Goal: Information Seeking & Learning: Learn about a topic

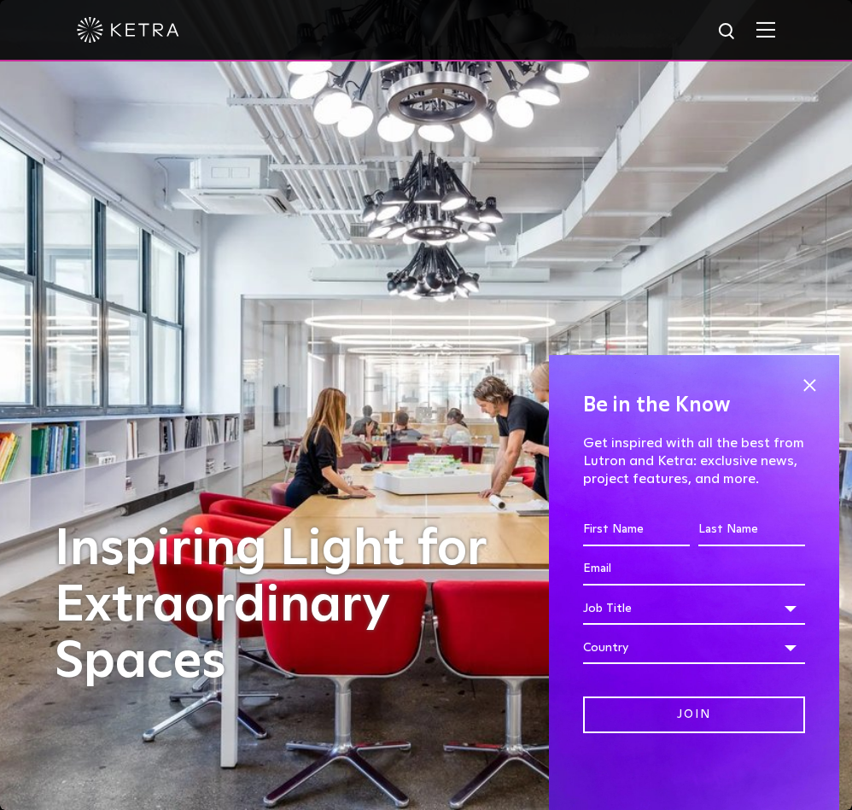
click at [771, 23] on img at bounding box center [765, 29] width 19 height 16
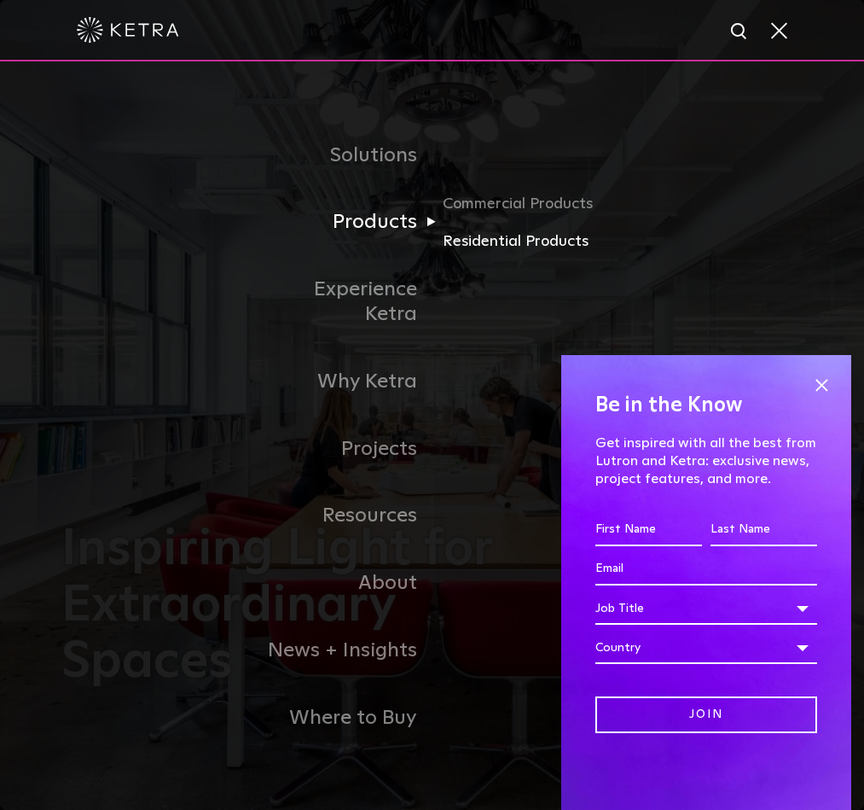
click at [489, 253] on link "Residential Products" at bounding box center [525, 241] width 164 height 25
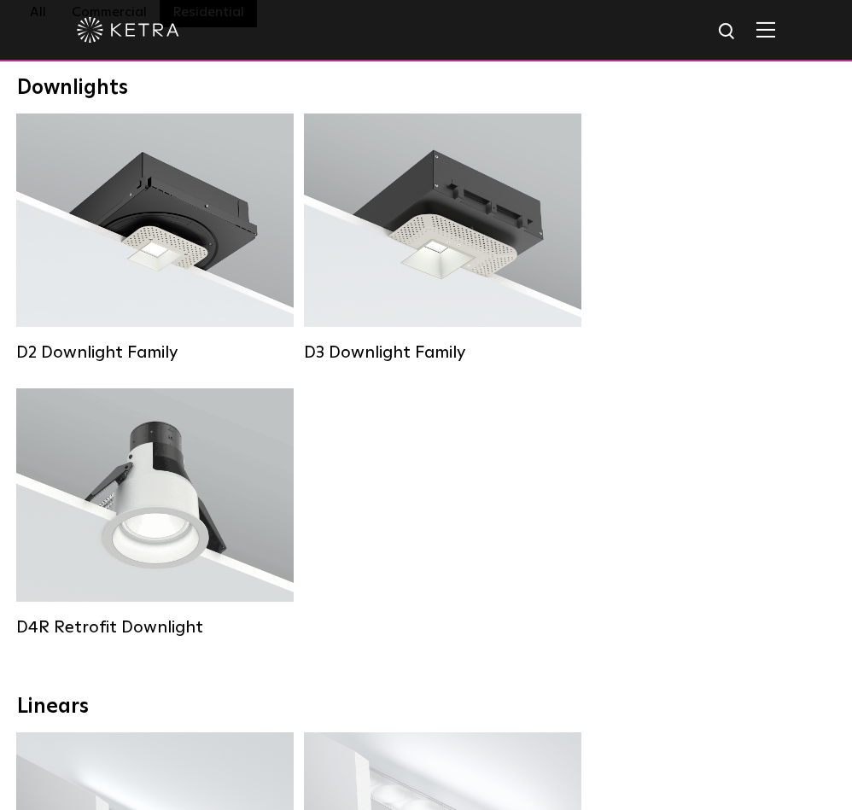
scroll to position [256, 0]
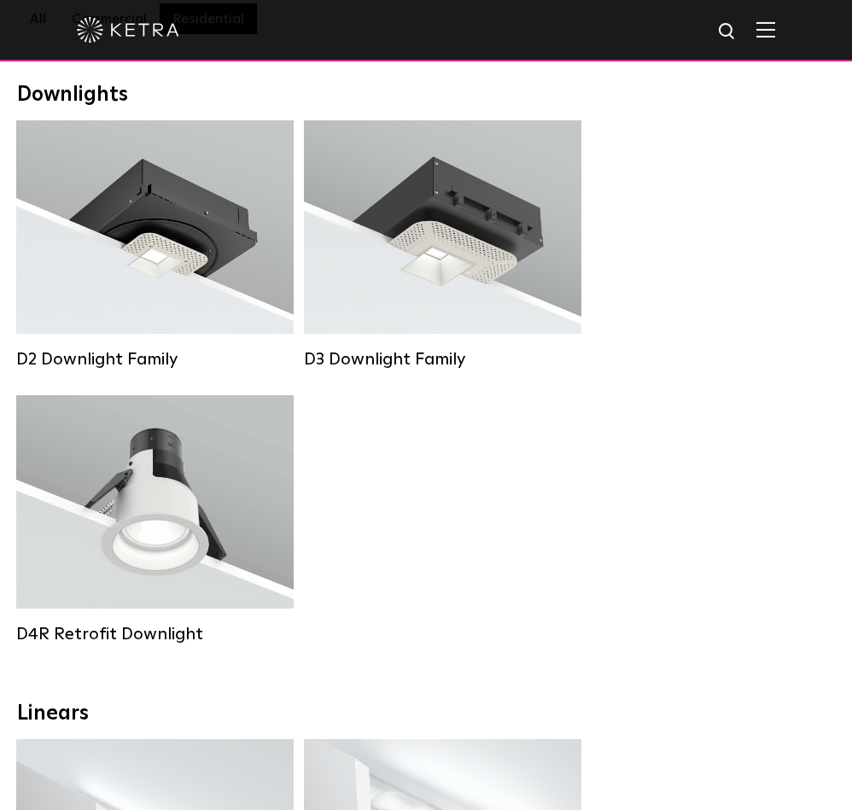
click at [203, 95] on div "Downlights" at bounding box center [425, 95] width 817 height 25
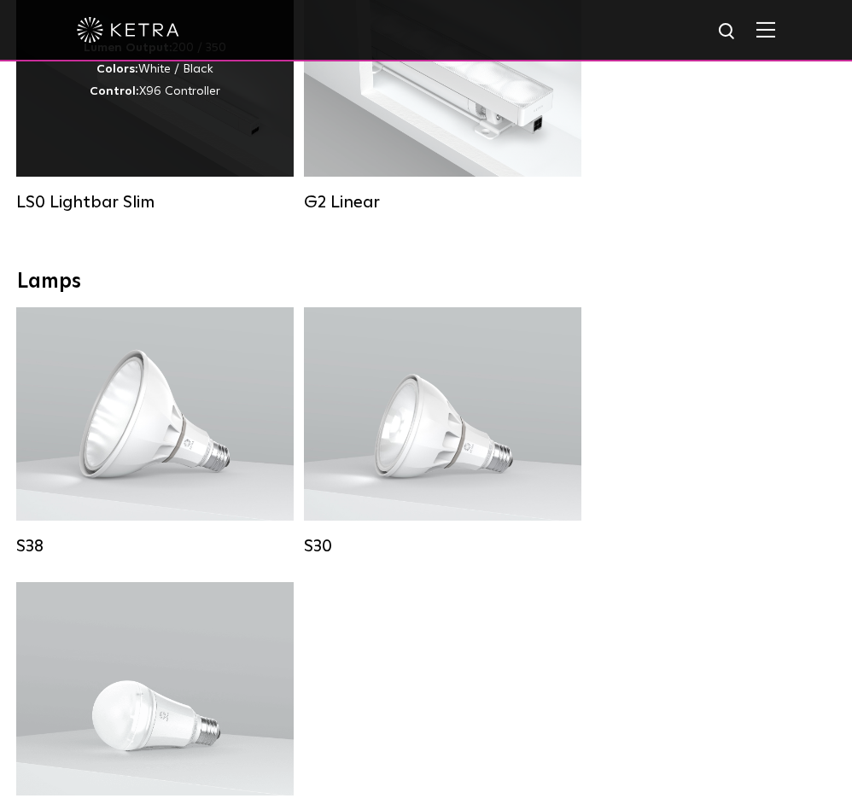
scroll to position [1109, 0]
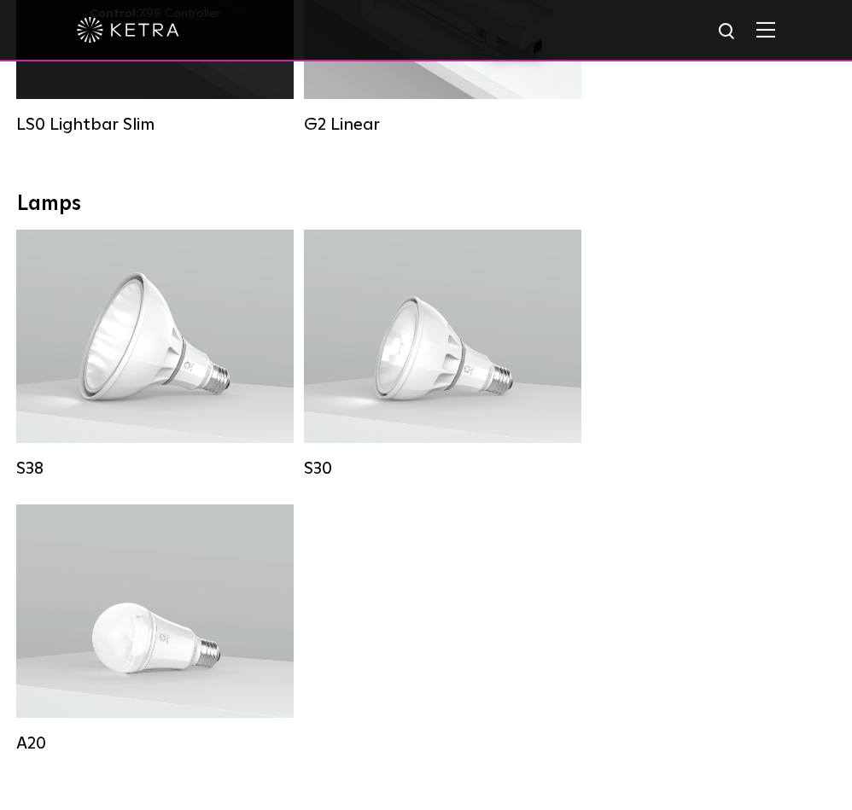
click at [51, 160] on div "LS0 Lightbar Slim Lumen Output: 200 / 350 Colors: White / Black Control: X96 Co…" at bounding box center [155, 23] width 288 height 275
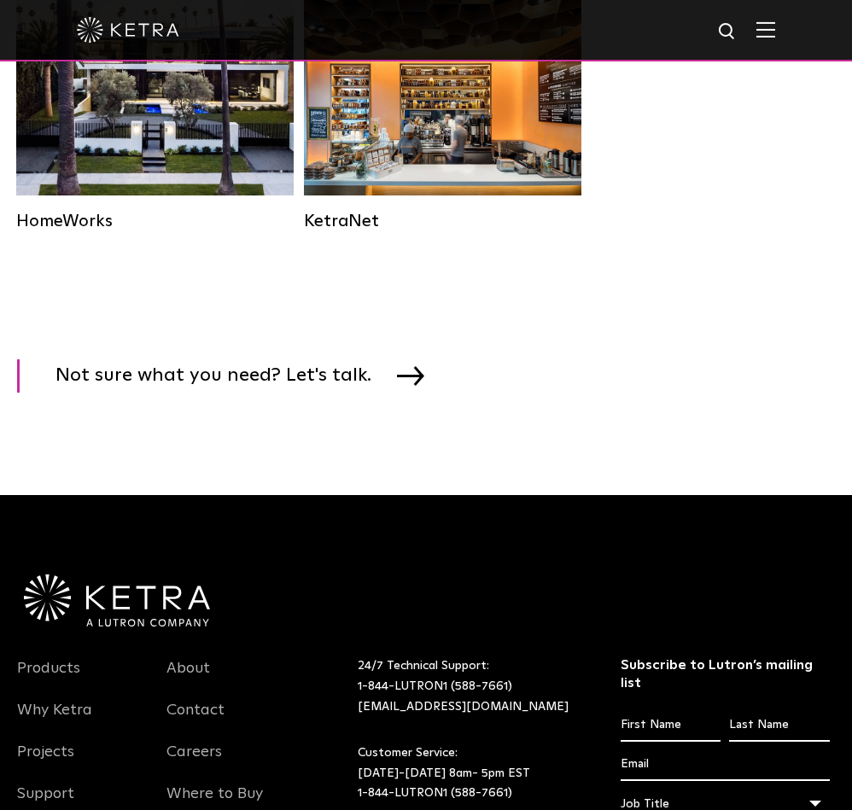
scroll to position [2474, 0]
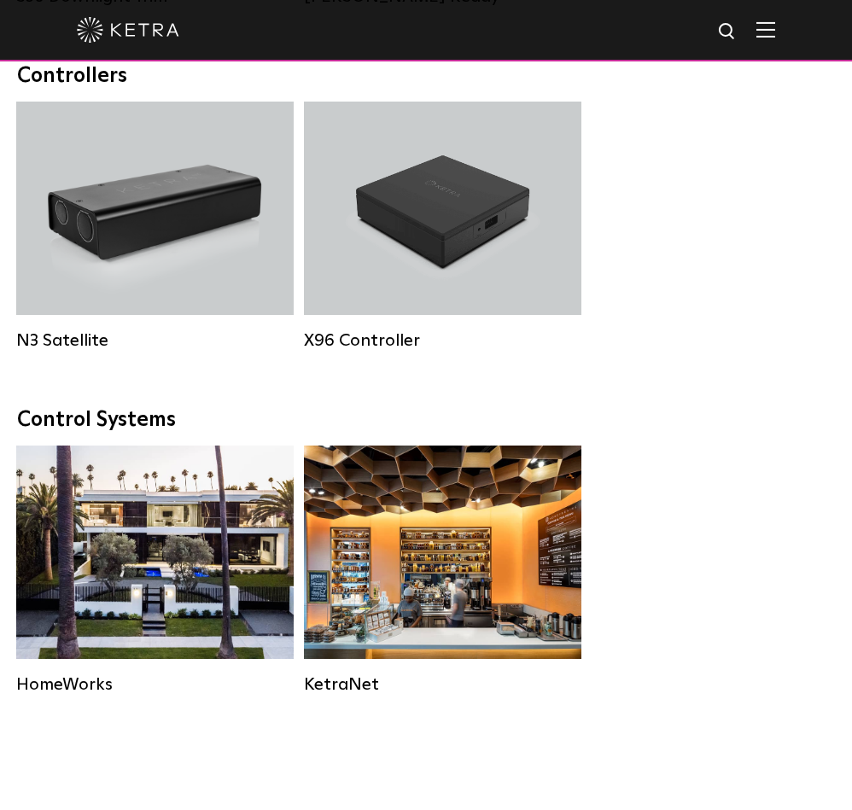
drag, startPoint x: 677, startPoint y: 432, endPoint x: 728, endPoint y: 486, distance: 73.6
click at [677, 432] on div "Control Systems" at bounding box center [425, 420] width 817 height 25
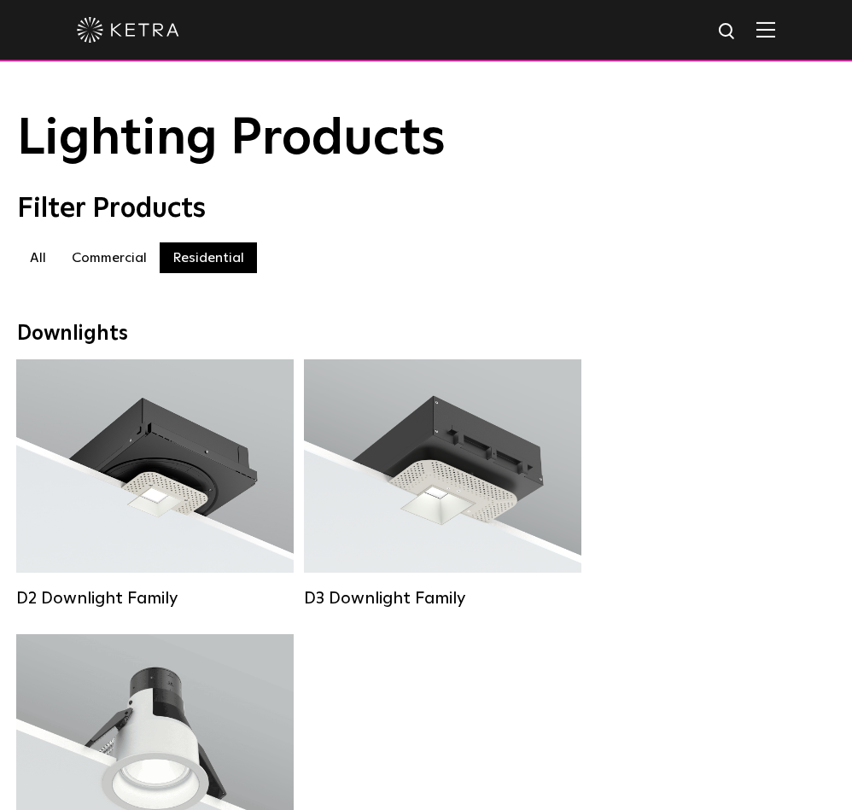
scroll to position [0, 0]
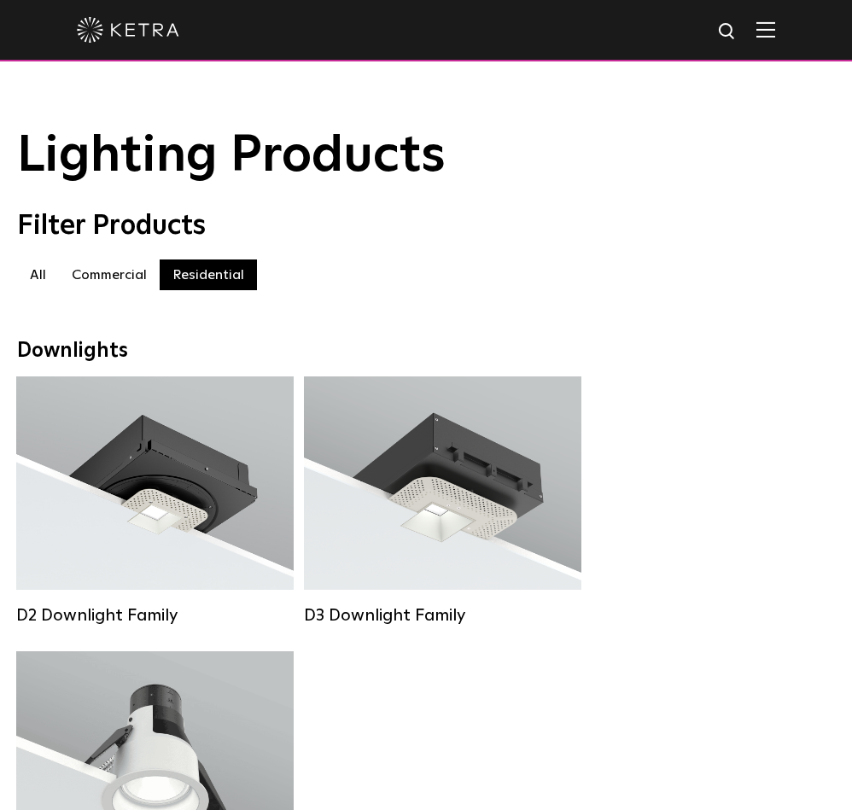
click at [93, 276] on label "Commercial" at bounding box center [109, 274] width 101 height 31
click at [108, 275] on label "Commercial" at bounding box center [109, 274] width 101 height 31
click at [183, 277] on label "Residential" at bounding box center [208, 274] width 97 height 31
click at [113, 275] on label "Commercial" at bounding box center [109, 274] width 101 height 31
drag, startPoint x: 684, startPoint y: 221, endPoint x: 670, endPoint y: 65, distance: 156.8
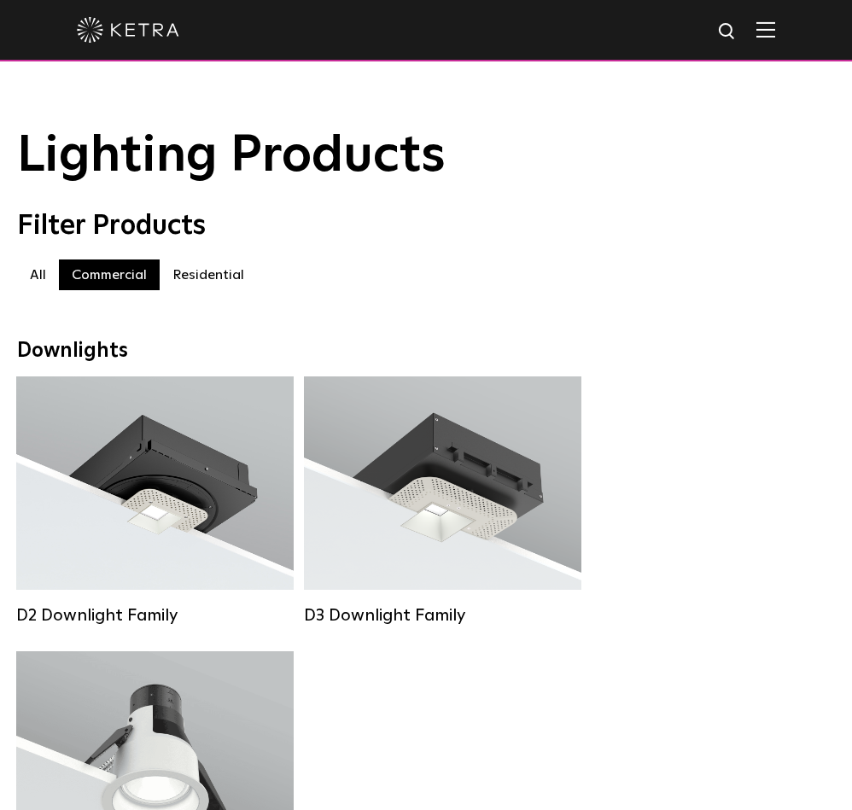
click at [775, 27] on img at bounding box center [765, 29] width 19 height 16
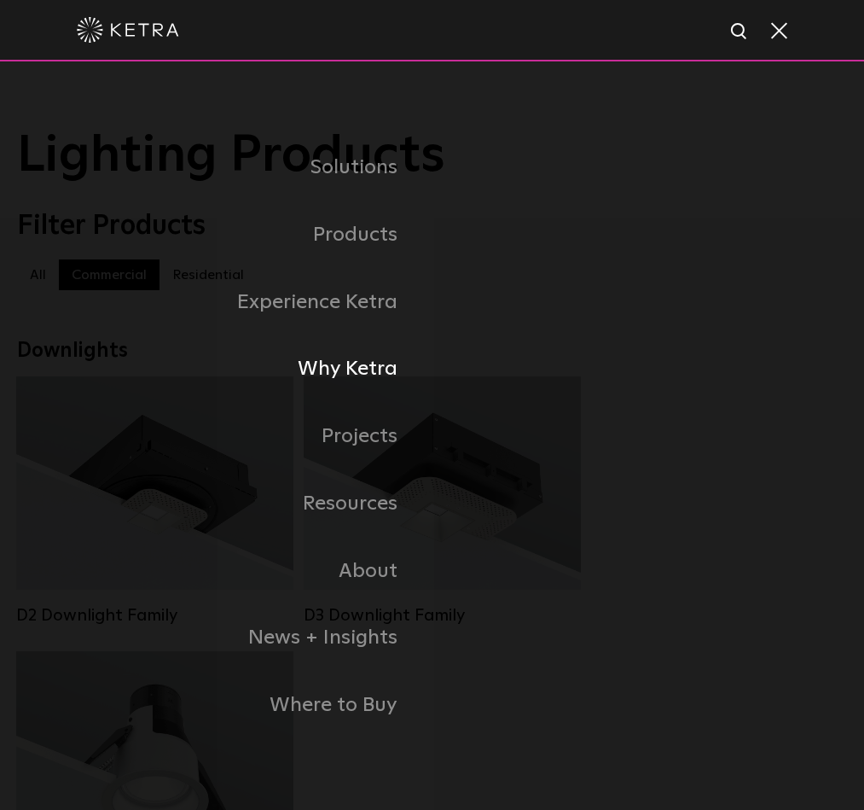
click at [348, 364] on link "Why Ketra" at bounding box center [225, 368] width 416 height 67
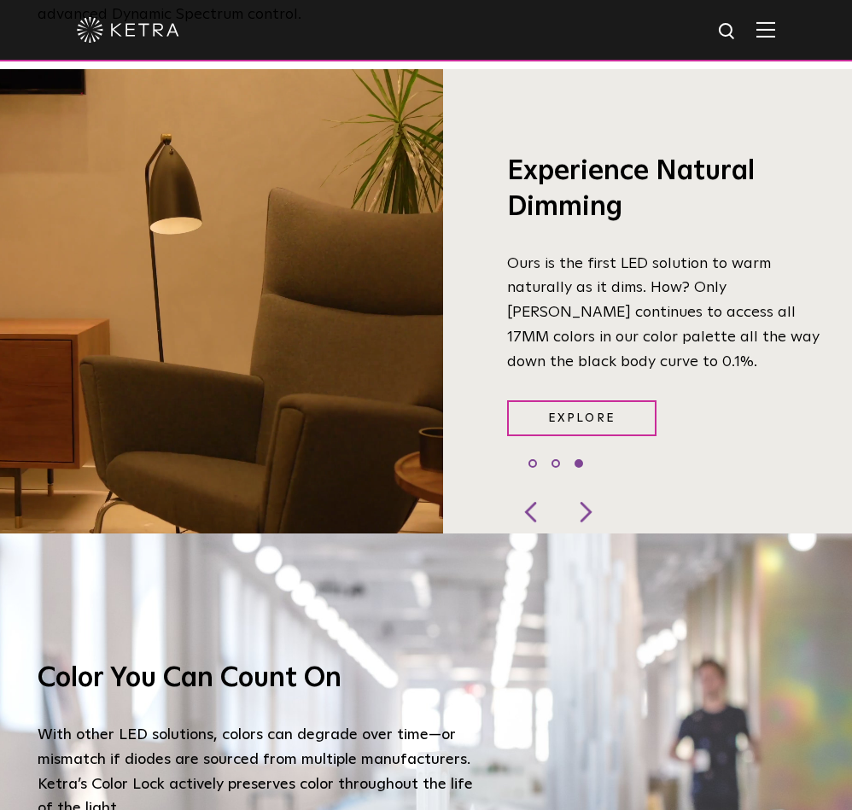
scroll to position [1451, 0]
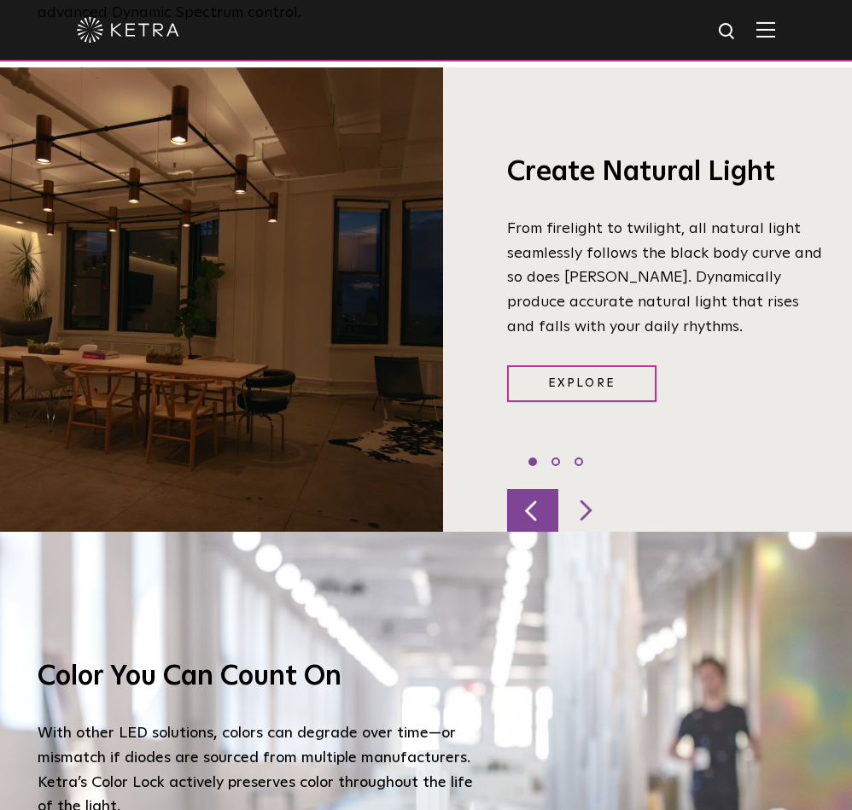
click at [532, 513] on div at bounding box center [532, 510] width 51 height 43
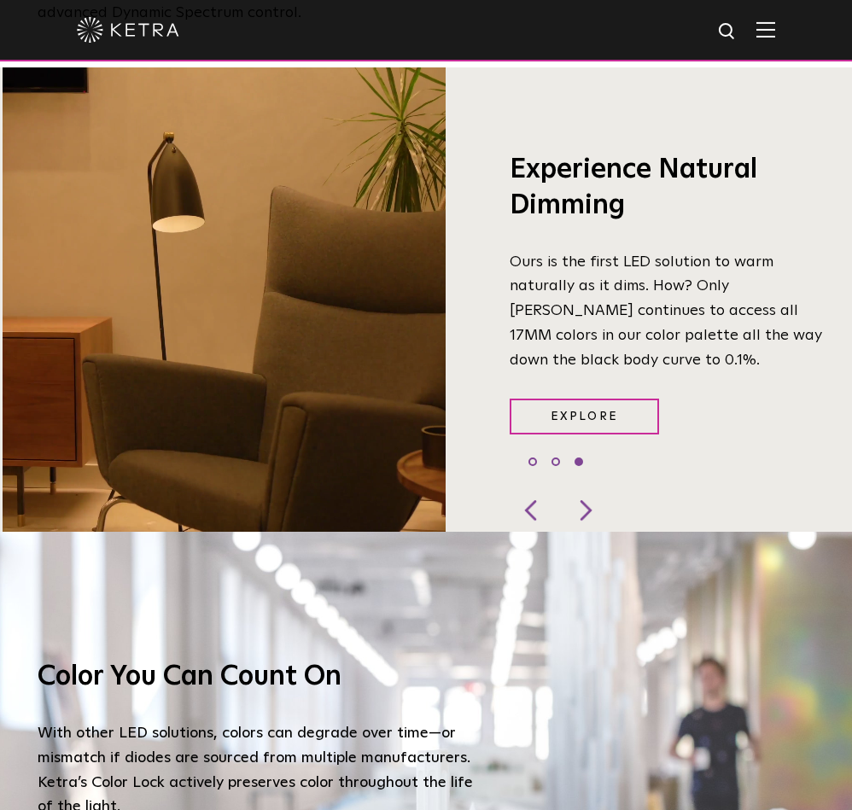
drag, startPoint x: 509, startPoint y: 261, endPoint x: 563, endPoint y: 371, distance: 122.5
click at [563, 371] on p "Ours is the first LED solution to warm naturally as it dims. How? Only [PERSON_…" at bounding box center [669, 311] width 320 height 123
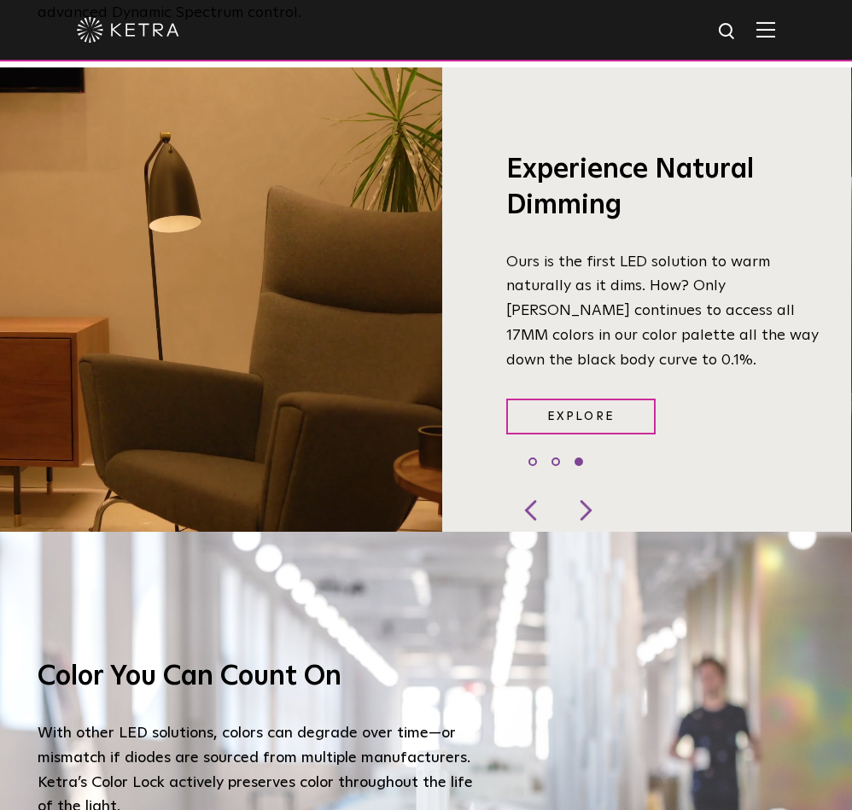
drag, startPoint x: 658, startPoint y: 170, endPoint x: 623, endPoint y: 209, distance: 52.6
click at [623, 209] on h3 "Experience Natural Dimming" at bounding box center [666, 188] width 320 height 71
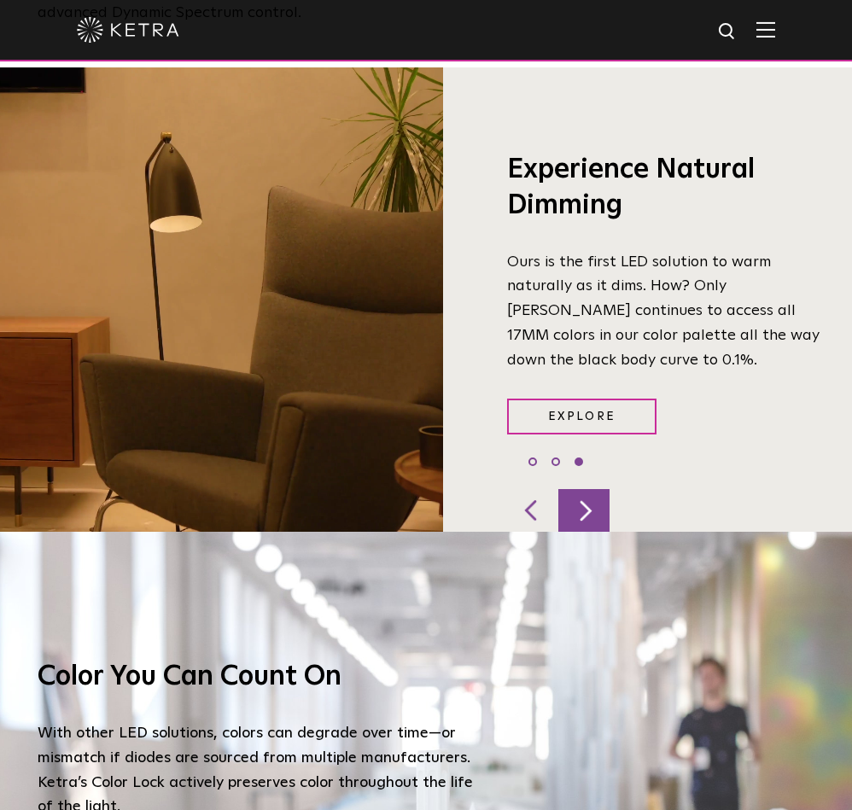
click at [584, 505] on div at bounding box center [583, 510] width 51 height 43
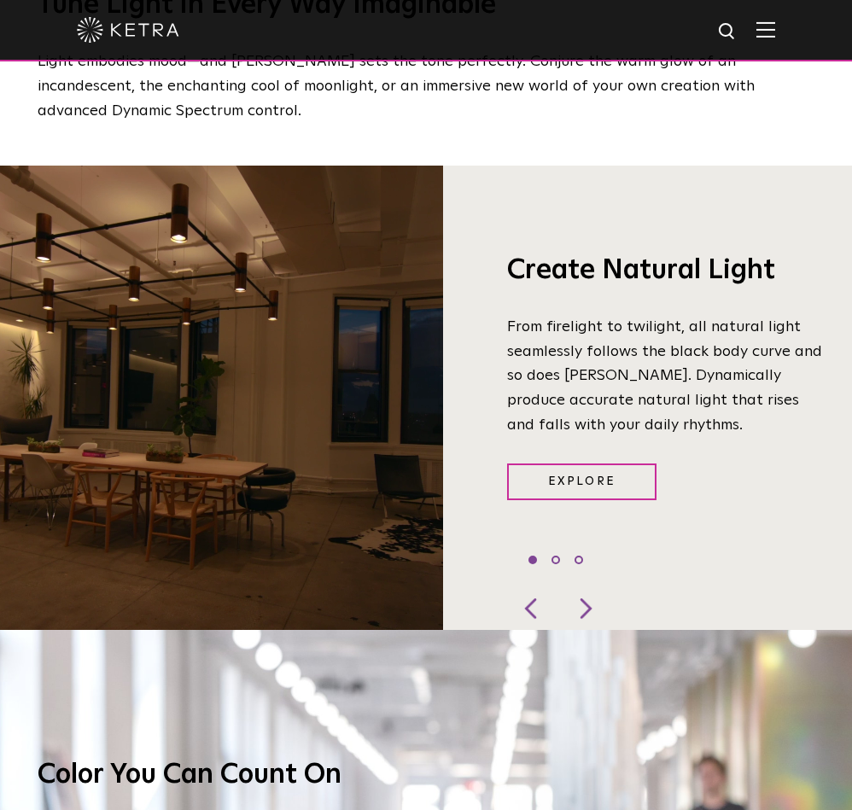
scroll to position [1365, 0]
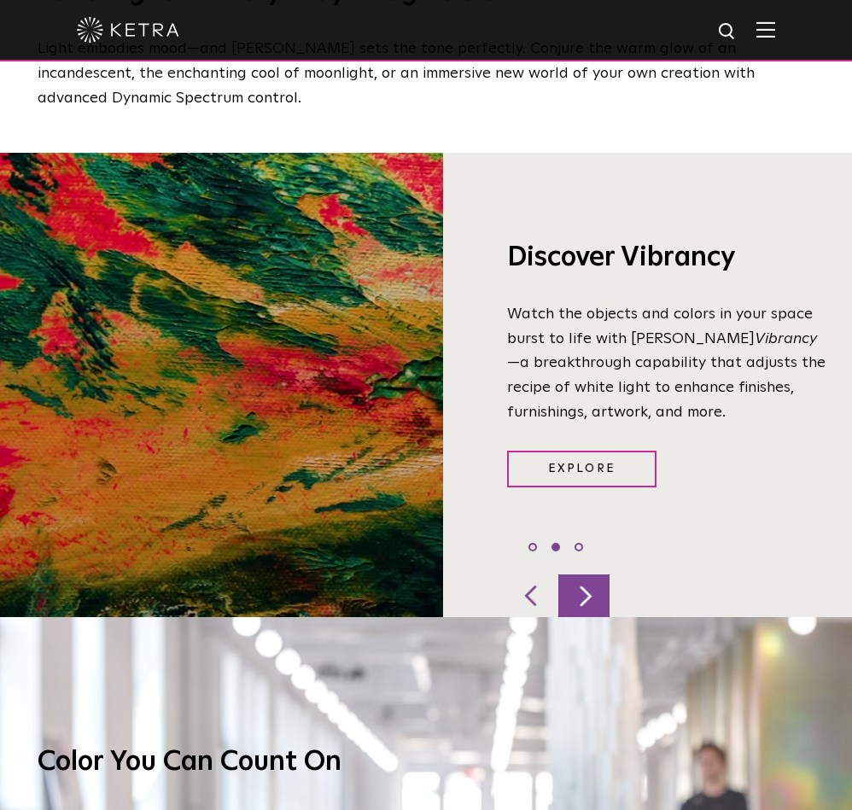
click at [589, 588] on div at bounding box center [583, 595] width 51 height 43
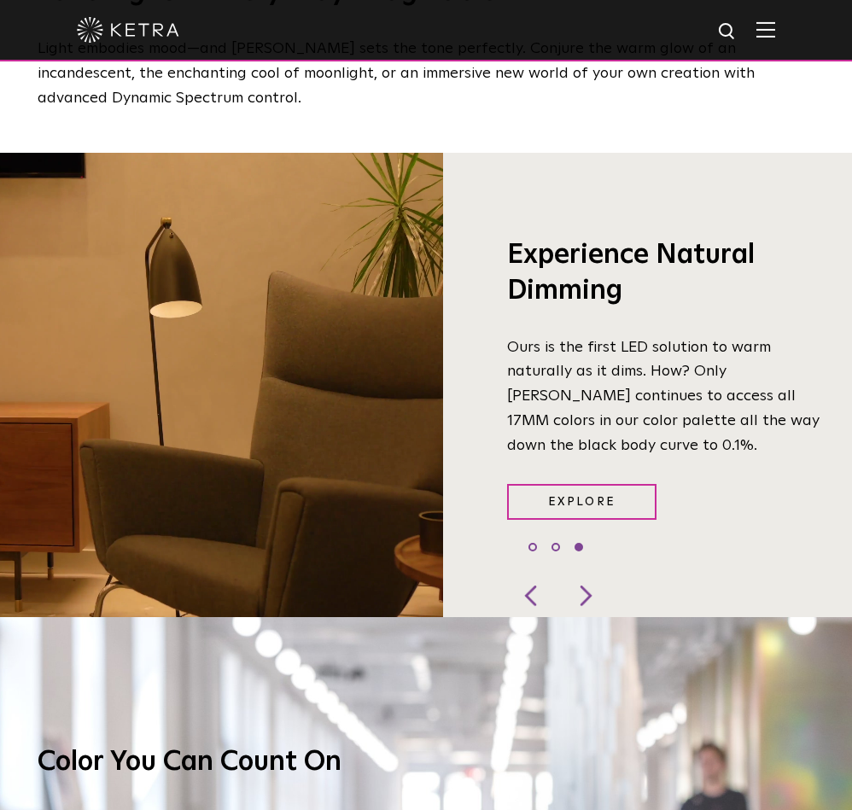
drag, startPoint x: 660, startPoint y: 253, endPoint x: 638, endPoint y: 295, distance: 47.3
click at [639, 295] on h3 "Experience Natural Dimming" at bounding box center [667, 273] width 320 height 71
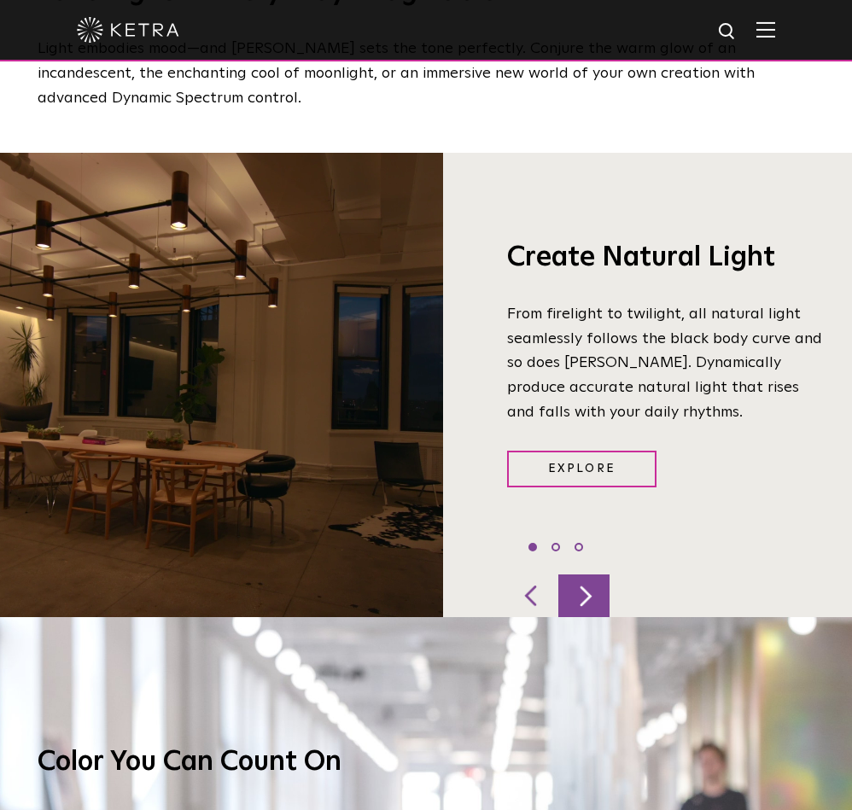
click at [584, 590] on div at bounding box center [583, 595] width 51 height 43
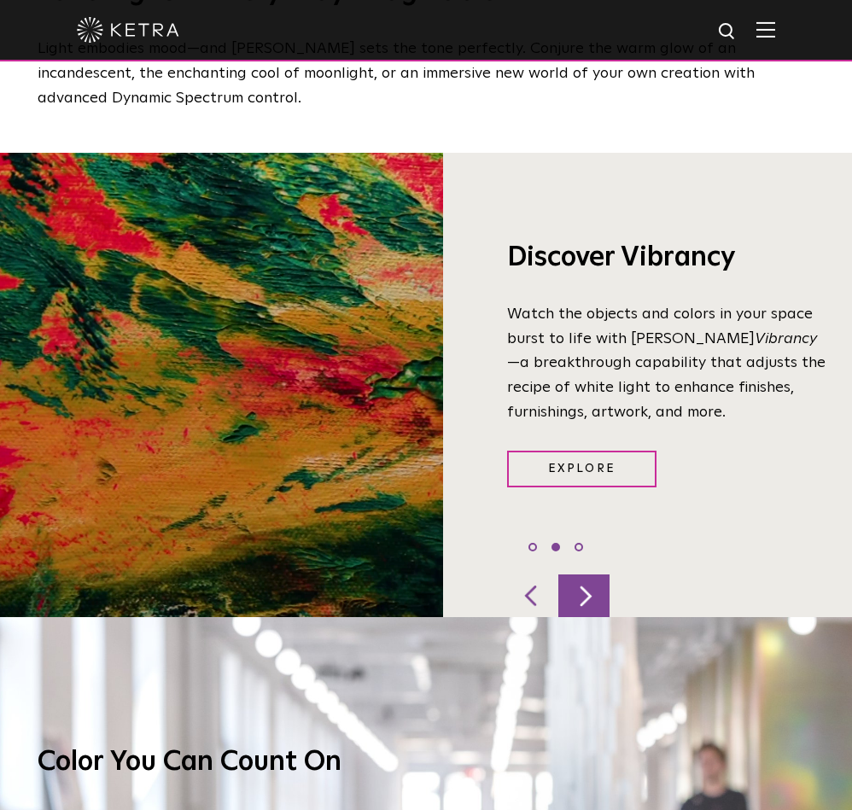
click at [584, 590] on div at bounding box center [583, 595] width 51 height 43
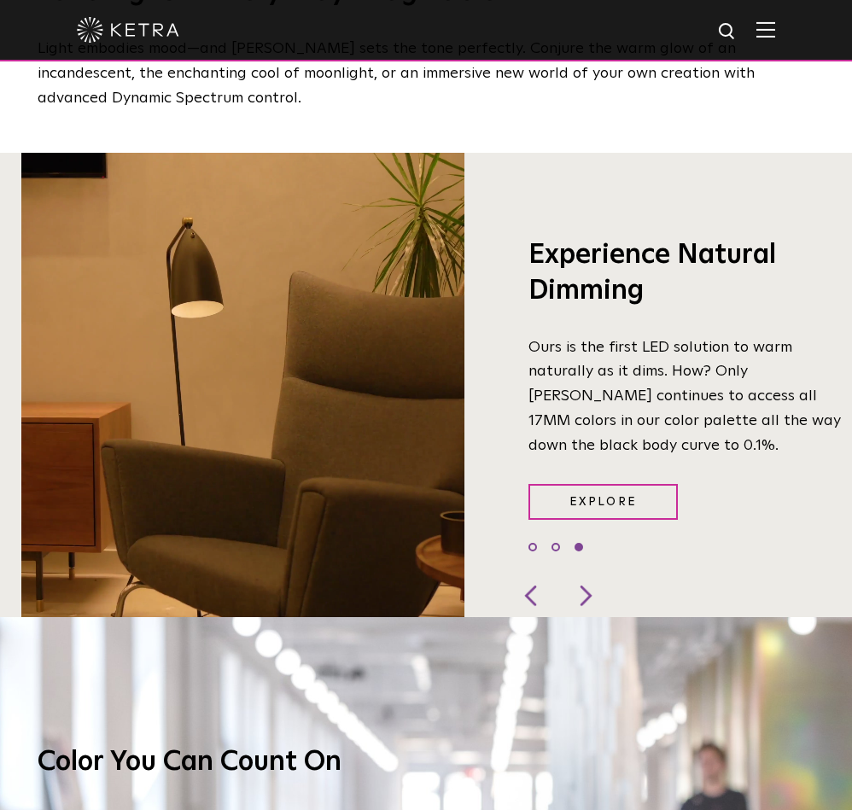
drag, startPoint x: 510, startPoint y: 348, endPoint x: 532, endPoint y: 360, distance: 24.4
click at [532, 360] on p "Ours is the first LED solution to warm naturally as it dims. How? Only [PERSON_…" at bounding box center [688, 396] width 320 height 123
